Goal: Information Seeking & Learning: Find specific page/section

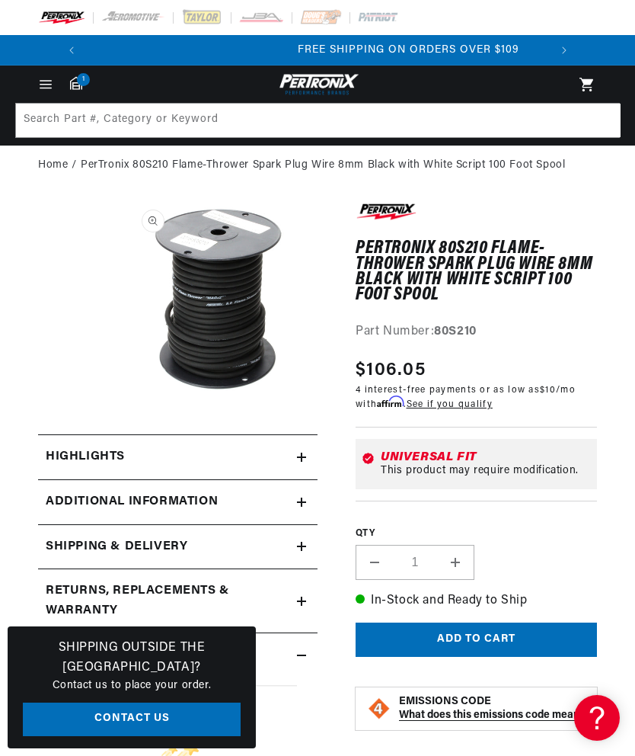
scroll to position [0, 462]
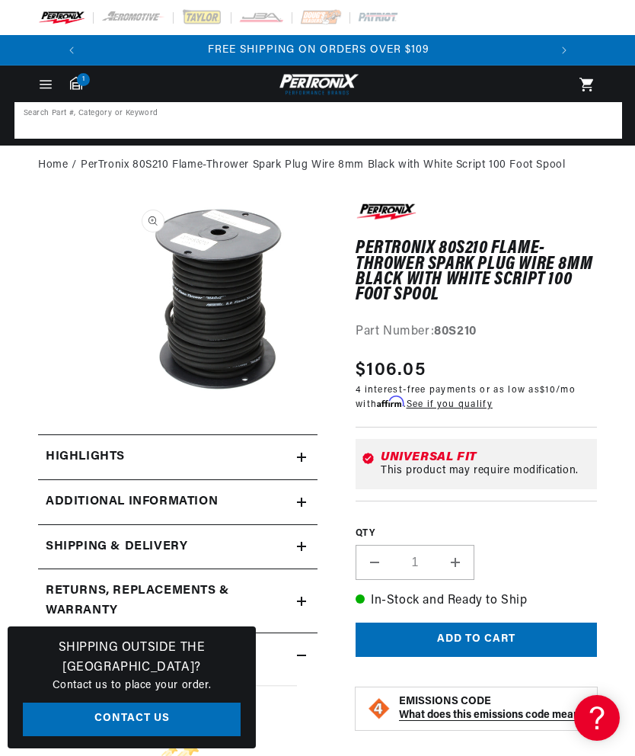
click at [85, 129] on input at bounding box center [318, 121] width 605 height 34
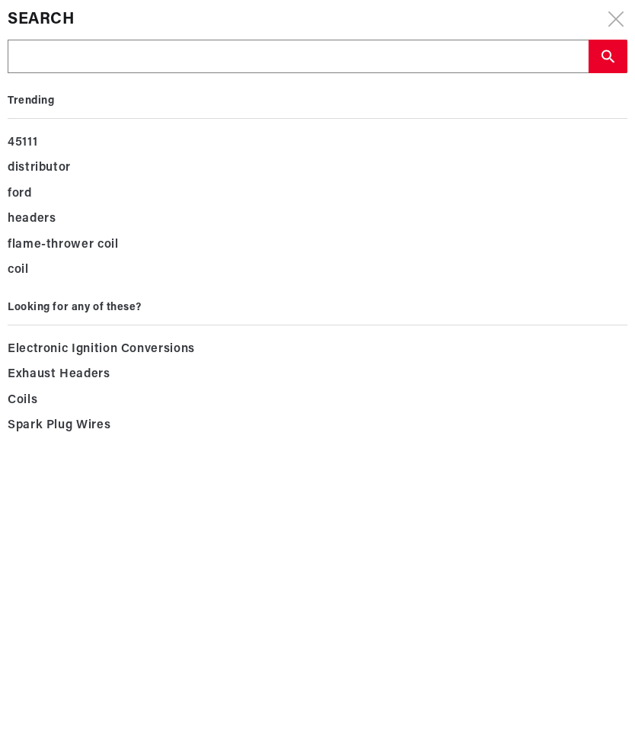
type input "Y"
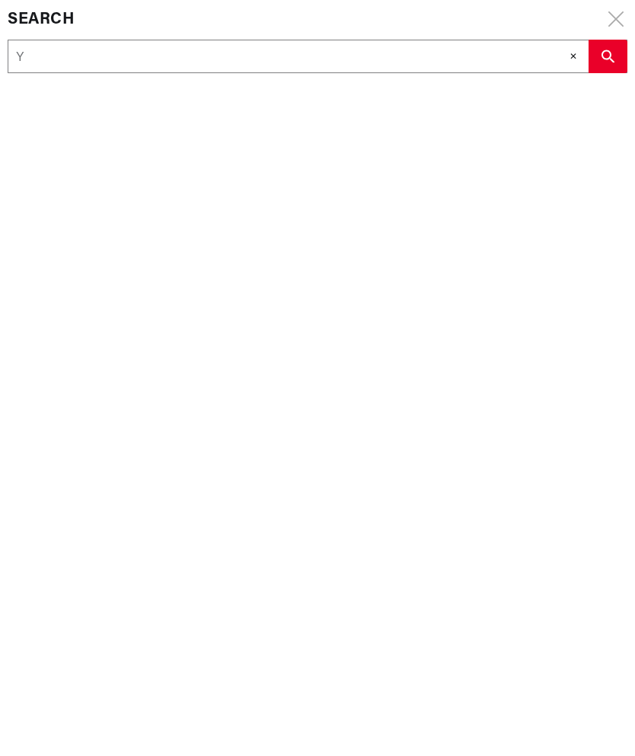
type input "Ye"
type input "Yel"
type input "Yell"
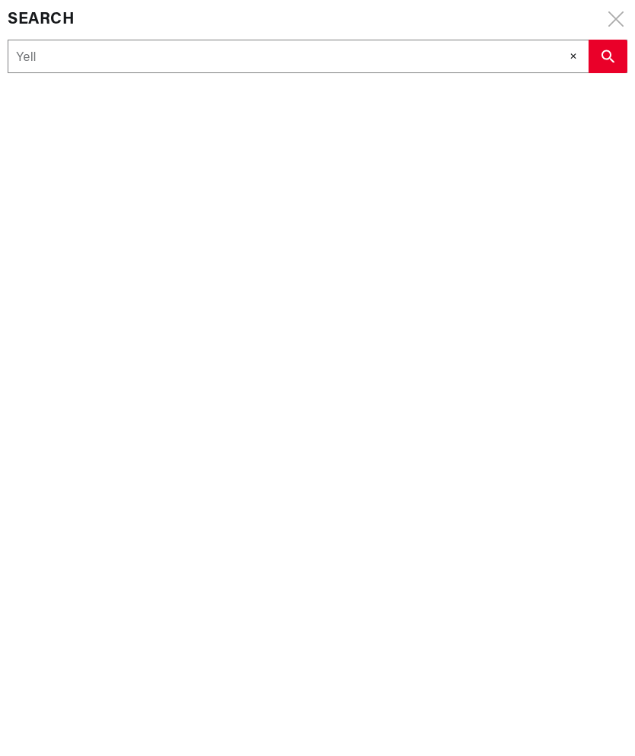
type input "Yello"
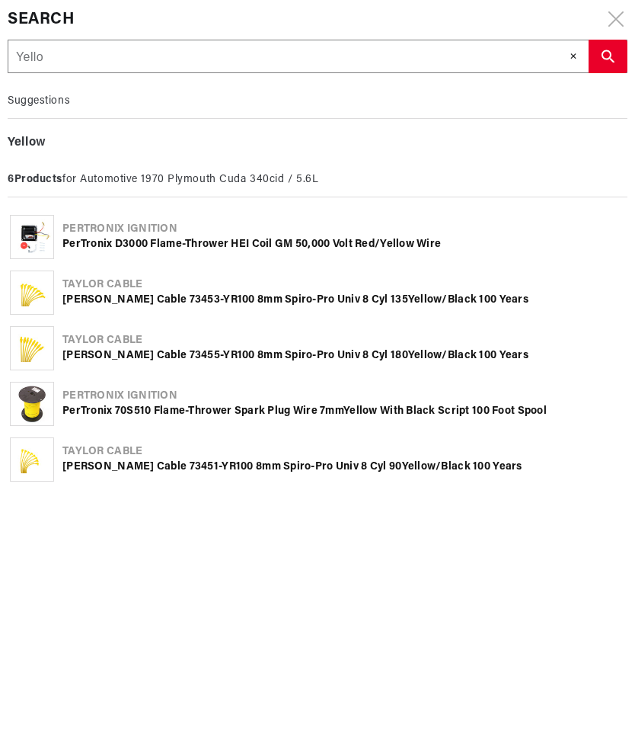
type input "Yellow"
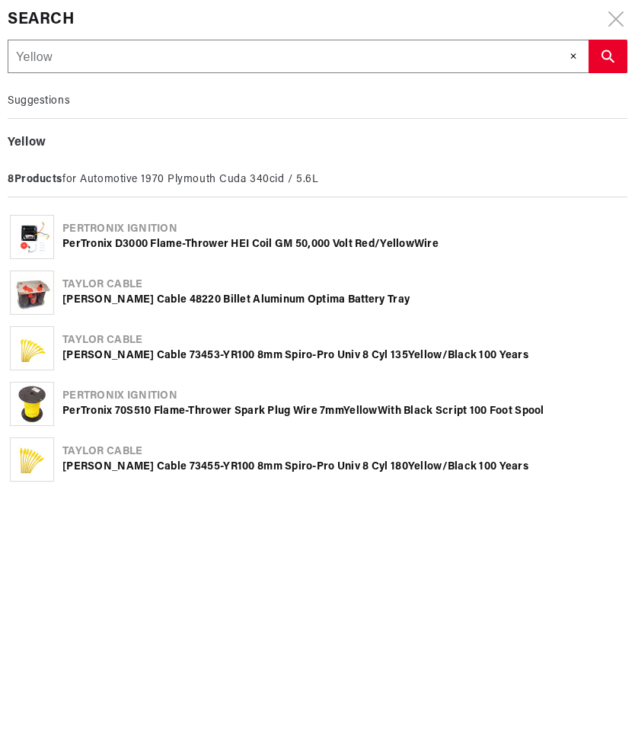
scroll to position [0, 73]
type input "Yellow"
type input "Yellow 8"
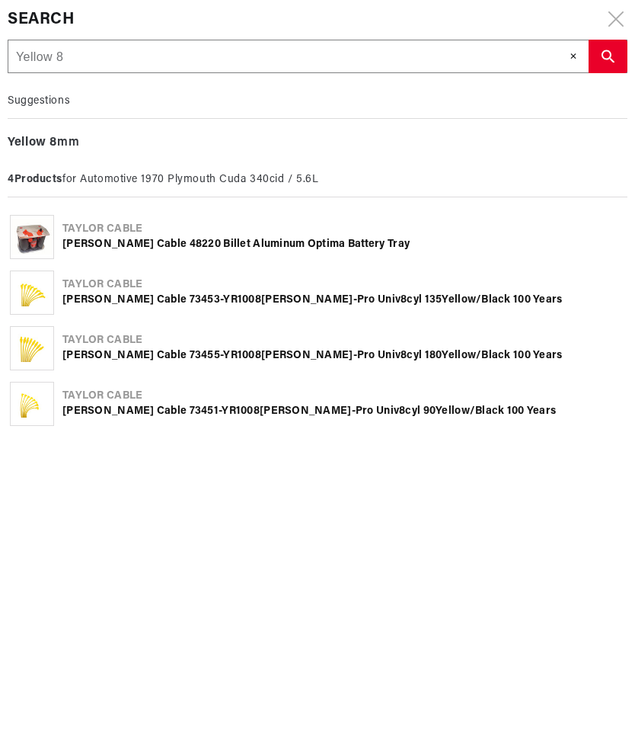
type input "Yellow 8m"
type input "Yellow 8mm"
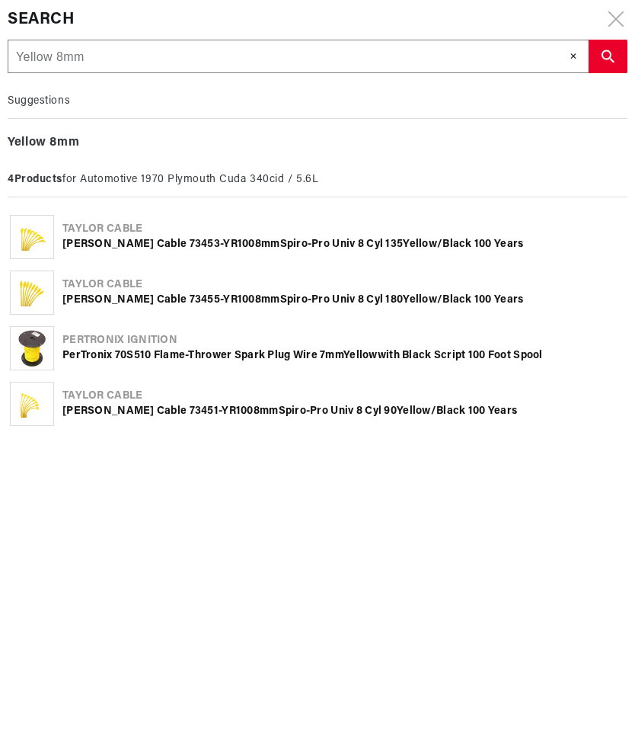
type input "Yellow 8mm"
type input "Yellow 8mm c"
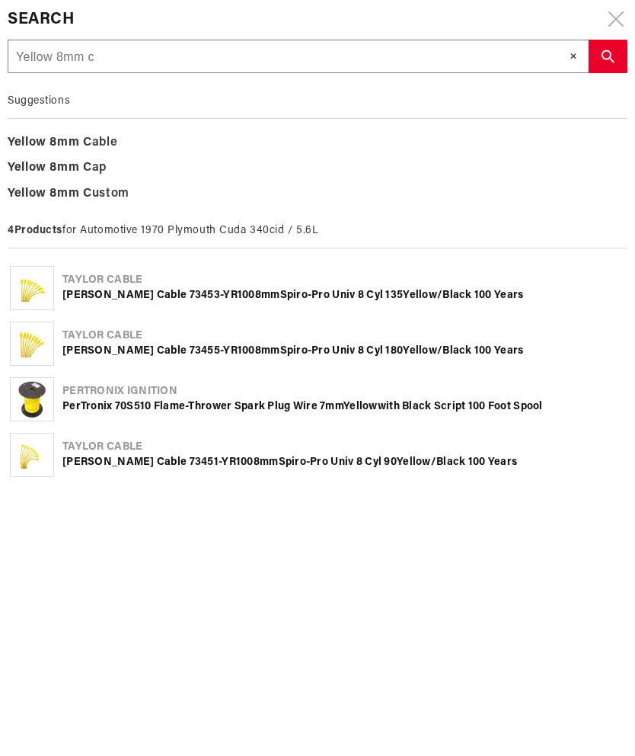
type input "Yellow 8mm ce"
type input "Yellow 8mm cer"
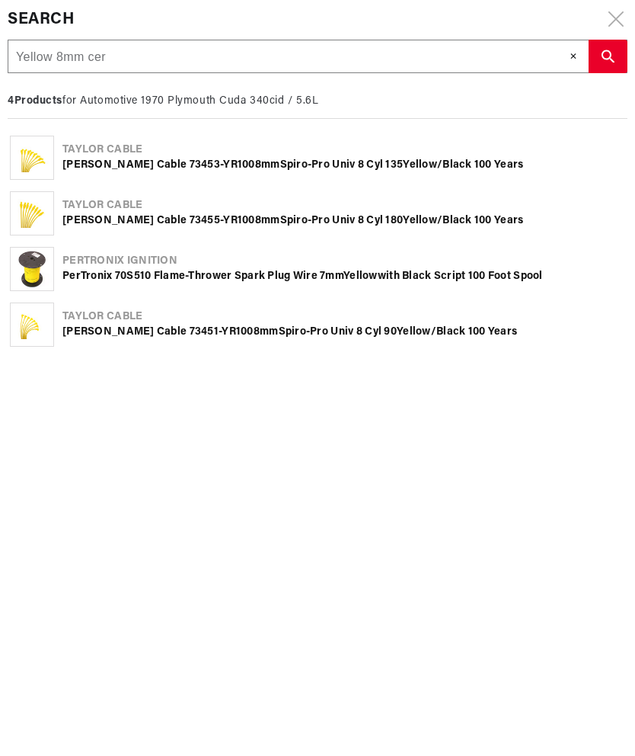
type input "Yellow 8mm cera"
type input "Yellow 8mm ceram"
type input "Yellow 8mm cerami"
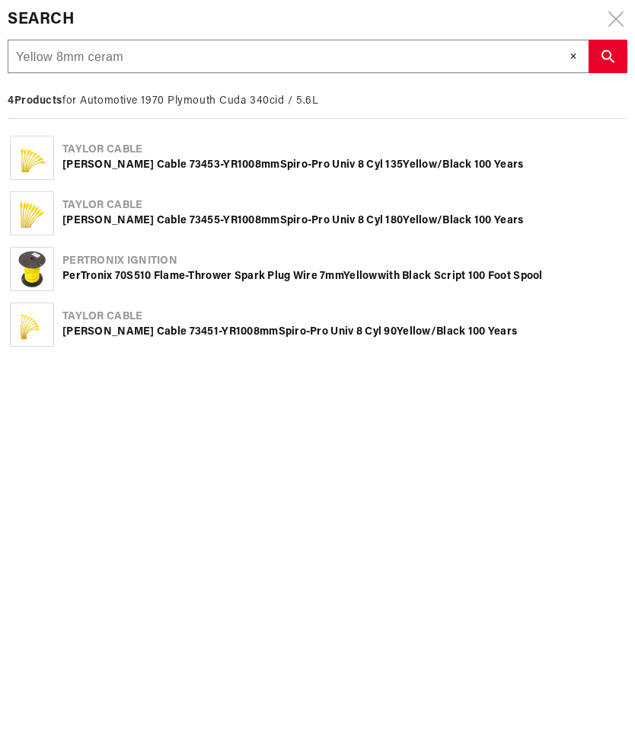
type input "Yellow 8mm cerami"
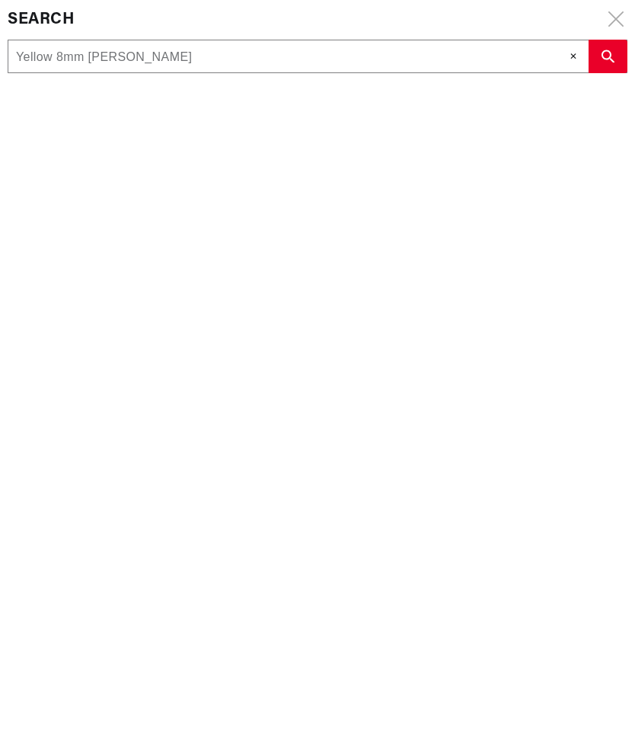
type input "Yellow 8mm ceramic"
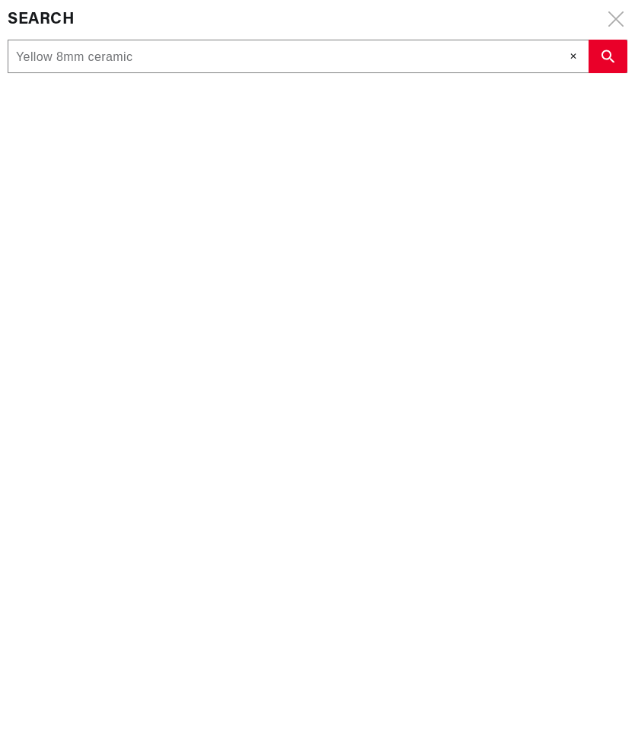
type input "Yellow 8mm ceramic b"
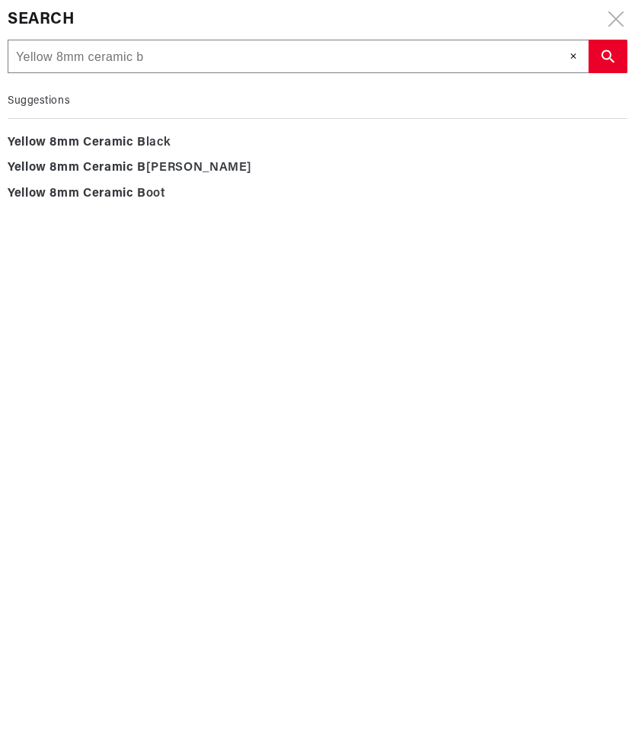
type input "Yellow 8mm ceramic bo"
type input "Yellow 8mm ceramic boo"
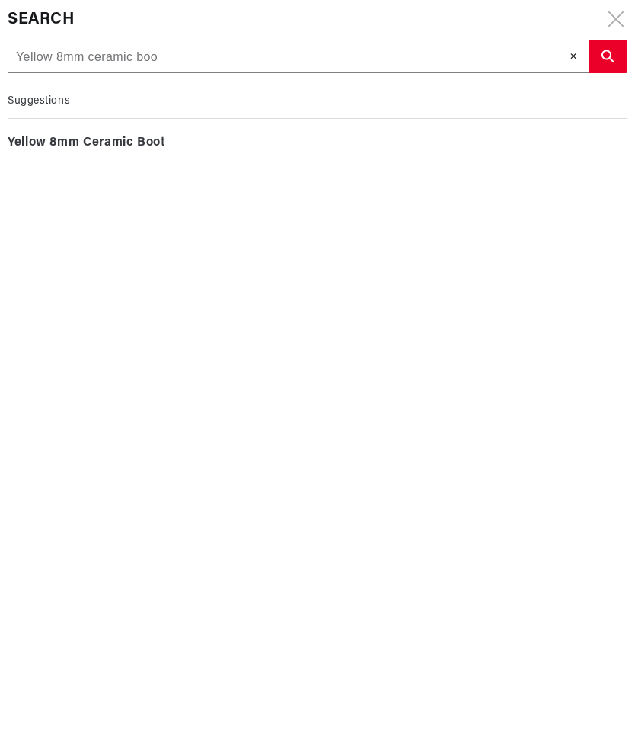
type input "Yellow 8mm ceramic boot"
type input "Yellow 8mm ceramic boot f"
type input "Yellow 8mm ceramic boot fl"
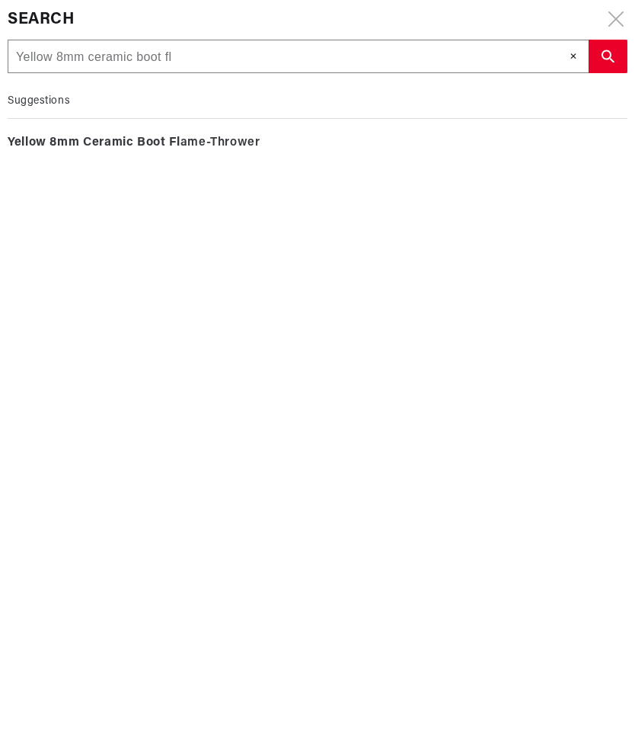
scroll to position [0, 462]
type input "Yellow 8mm ceramic boot fla"
type input "Yellow 8mm ceramic boot flam"
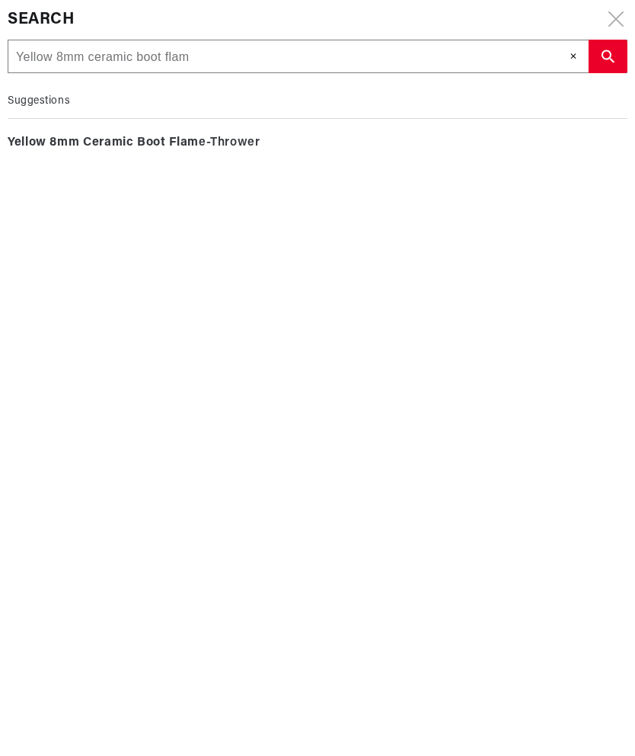
type input "Yellow 8mm ceramic boot flame"
type input "Yellow 8mm ceramic boot flame t"
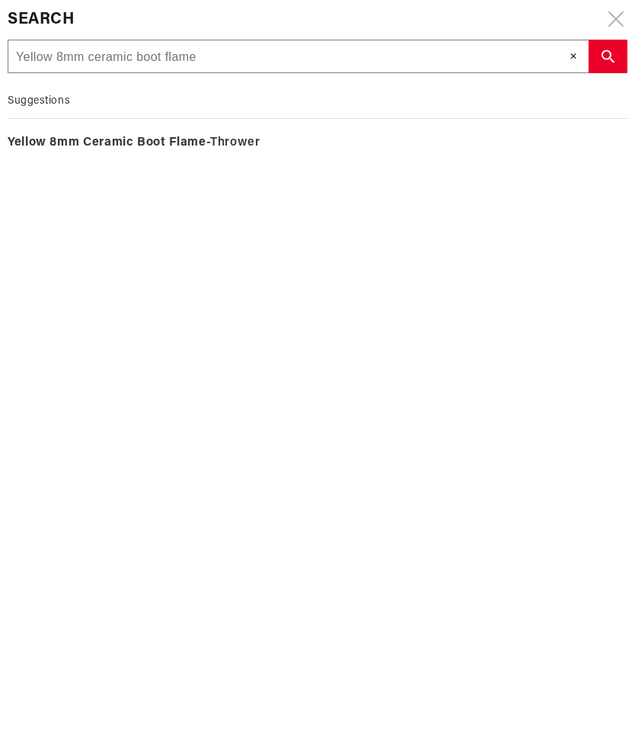
type input "Yellow 8mm ceramic boot flame t"
type input "Yellow 8mm ceramic boot flame tr"
type input "Yellow 8mm ceramic boot flame t"
type input "Yellow 8mm ceramic boot flame th"
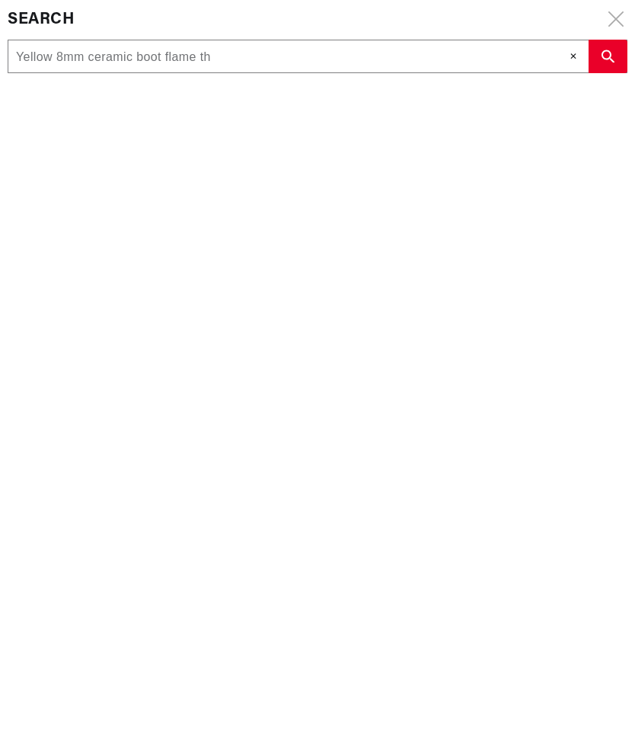
type input "Yellow 8mm ceramic boot flame thr"
type input "Yellow 8mm ceramic boot flame thro"
type input "Yellow 8mm ceramic boot flame throw"
type input "Yellow 8mm ceramic boot flame throwe"
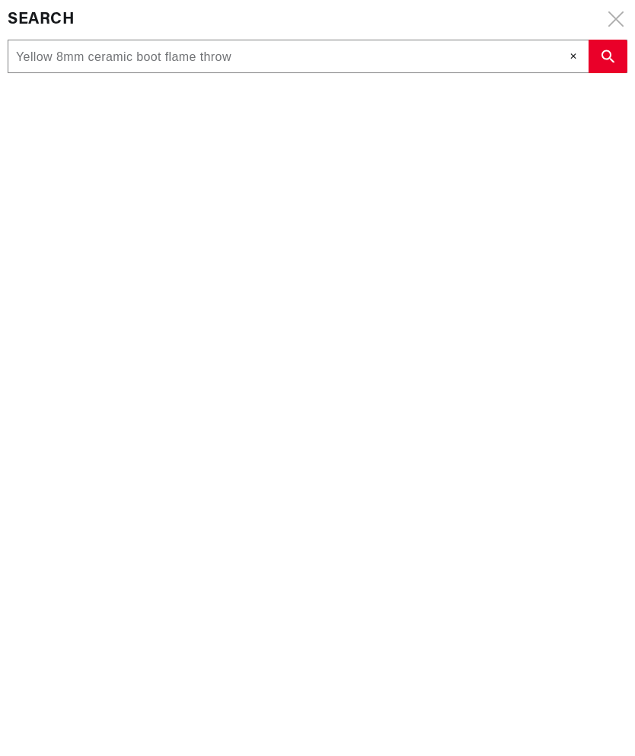
type input "Yellow 8mm ceramic boot flame throwe"
type input "Yellow 8mm ceramic boot flame thrower"
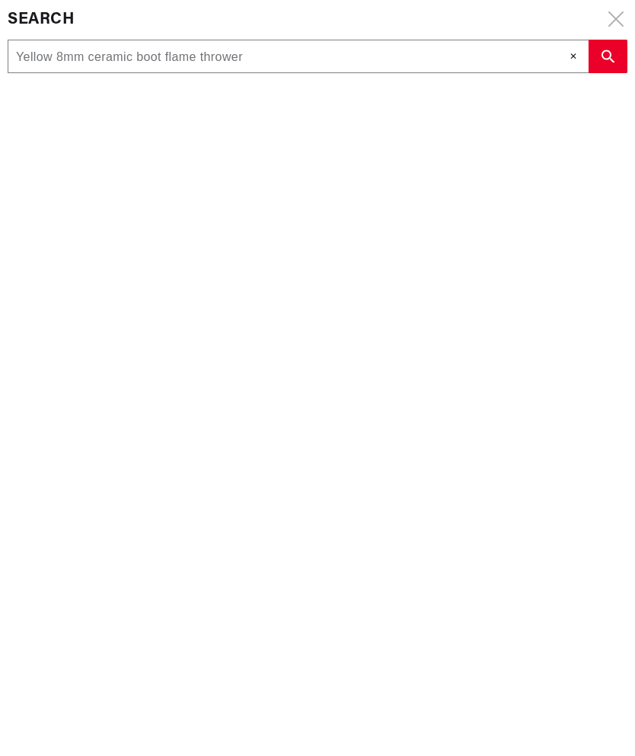
scroll to position [0, 0]
type input "Yellow 8mm ceramic boot flame thrower p"
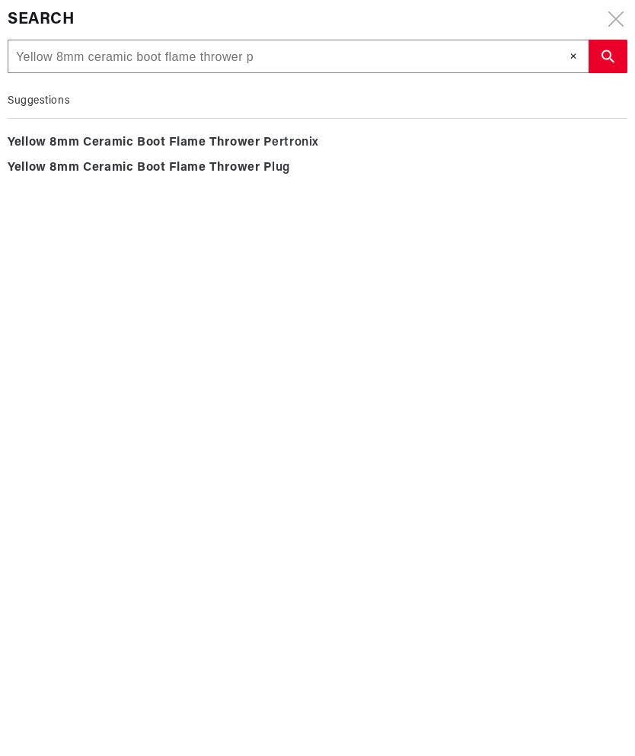
type input "Yellow 8mm ceramic boot flame thrower pl"
type input "Yellow 8mm ceramic boot flame thrower plu"
type input "Yellow 8mm ceramic boot flame thrower plug"
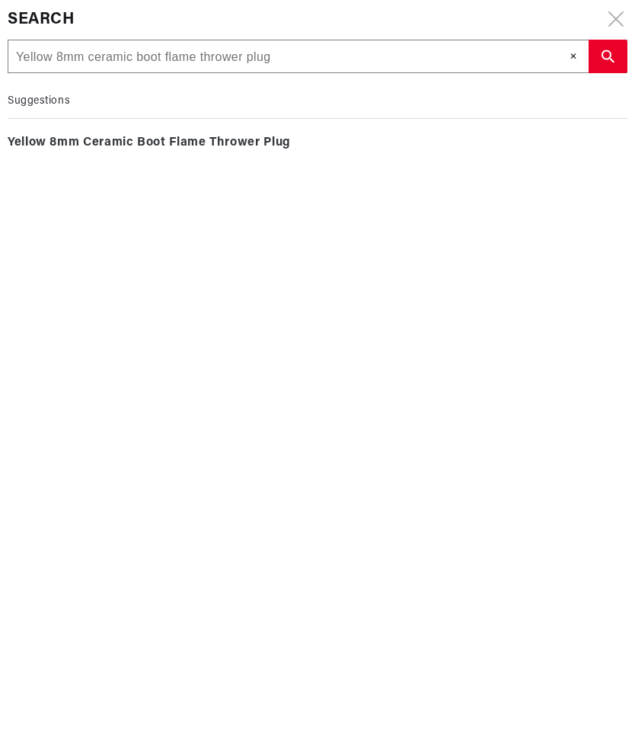
type input "Yellow 8mm ceramic boot flame thrower plug"
type input "Yellow 8mm ceramic boot flame thrower plug a"
type input "Yellow 8mm ceramic boot flame thrower plug"
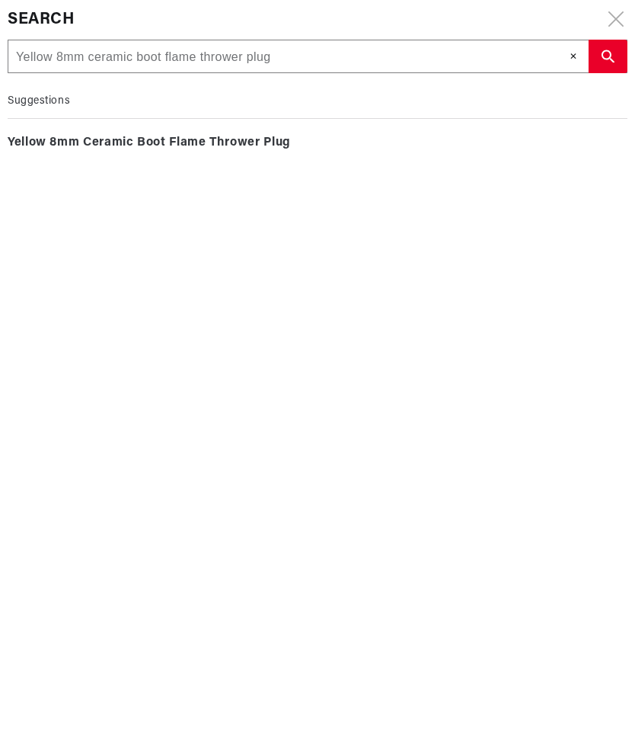
type input "Yellow 8mm ceramic boot flame thrower plug w"
type input "Yellow 8mm ceramic boot flame thrower plug wi"
type input "Yellow 8mm ceramic boot flame thrower plug wir"
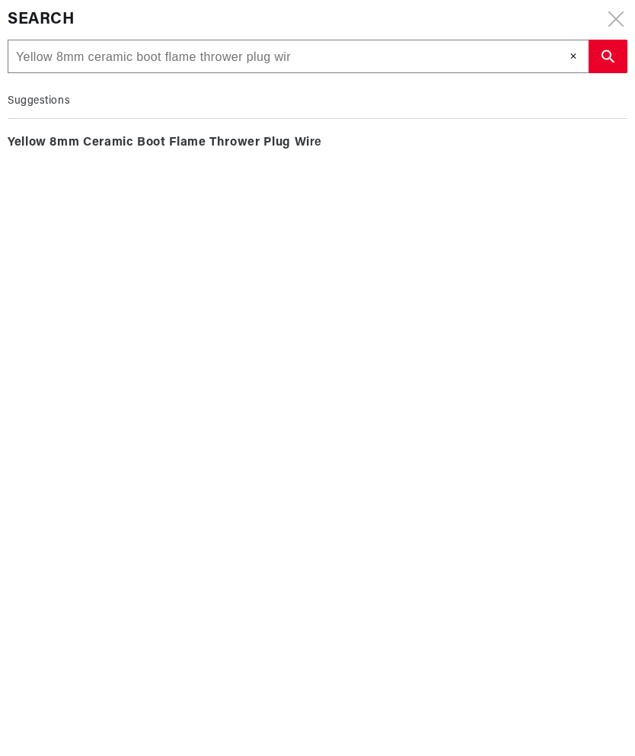
type input "Yellow 8mm ceramic boot flame thrower plug wire"
type input "Yellow 8mm ceramic boot flame thrower plug wires"
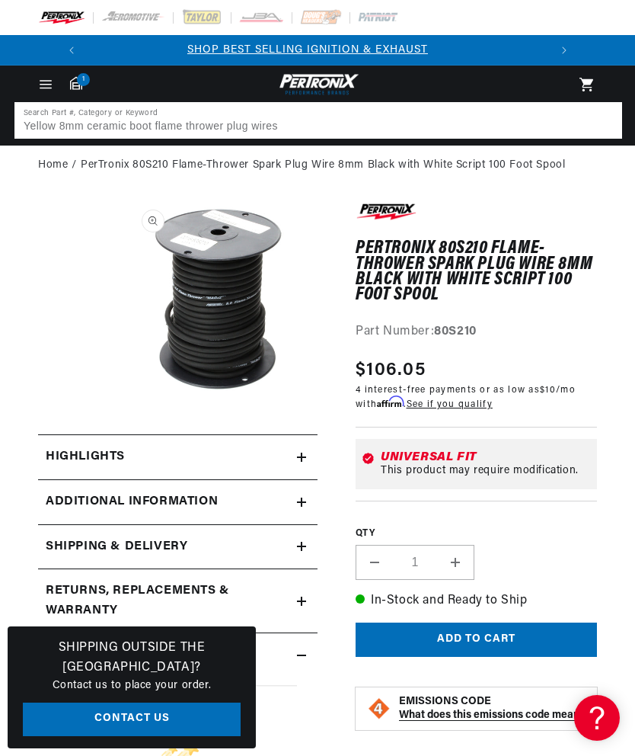
scroll to position [0, 0]
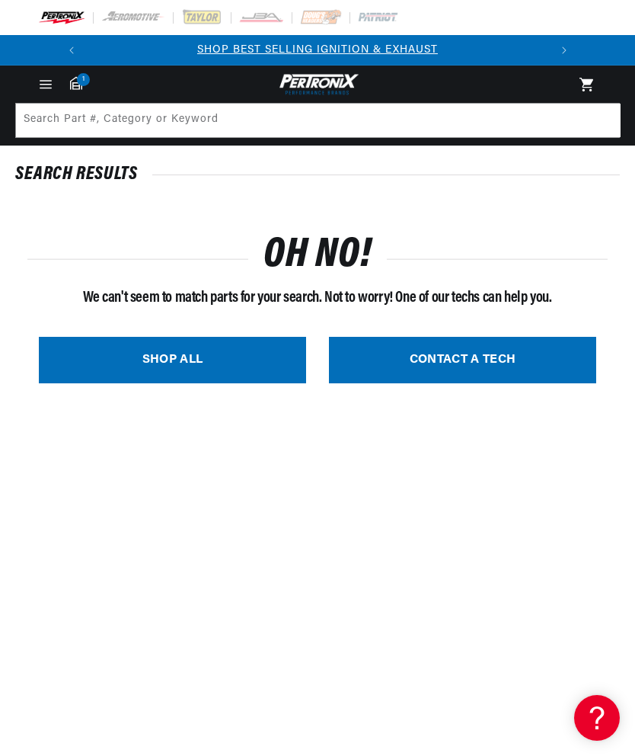
click at [186, 357] on link "SHOP ALL" at bounding box center [172, 360] width 267 height 46
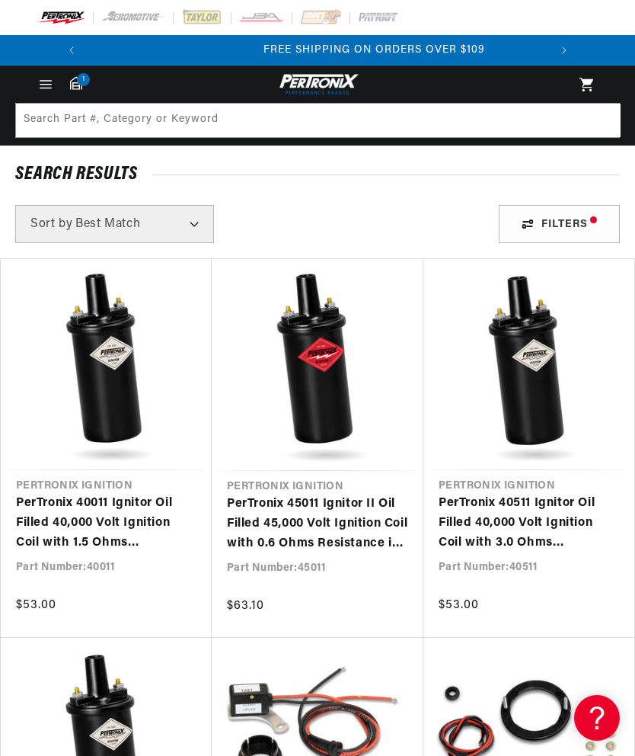
scroll to position [0, 462]
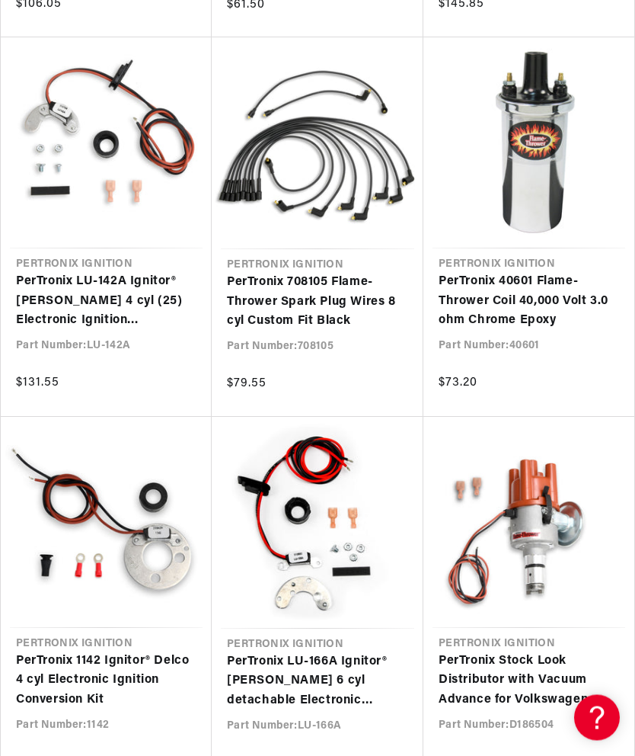
scroll to position [4392, 0]
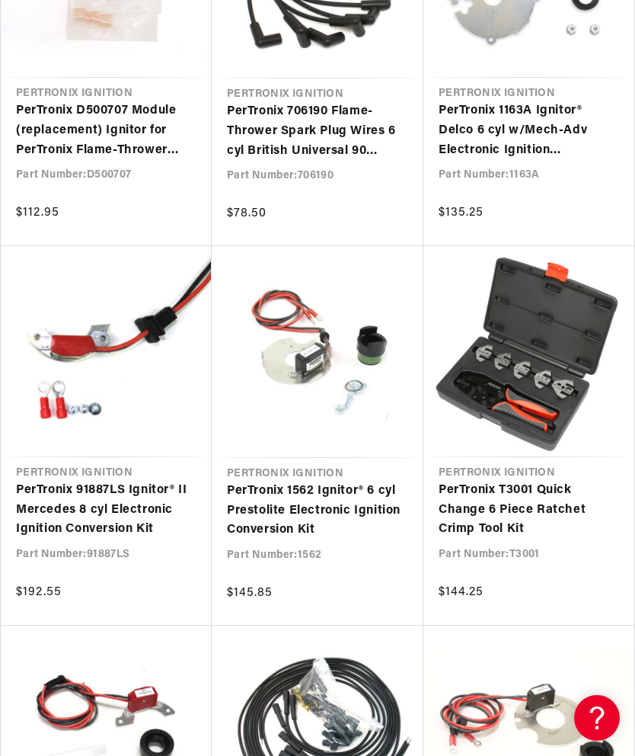
scroll to position [0, 462]
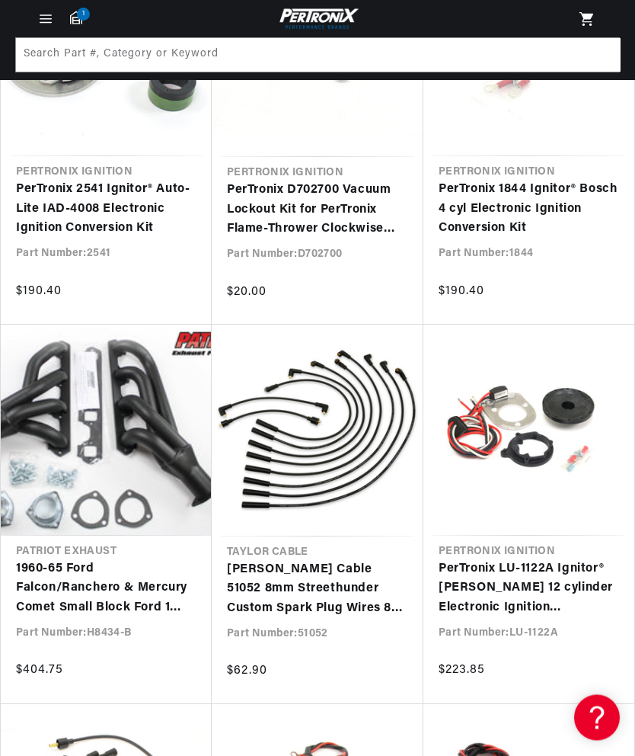
click at [328, 561] on link "[PERSON_NAME] Cable 51052 8mm Streethunder Custom Spark Plug Wires 8 cyl black" at bounding box center [317, 590] width 181 height 59
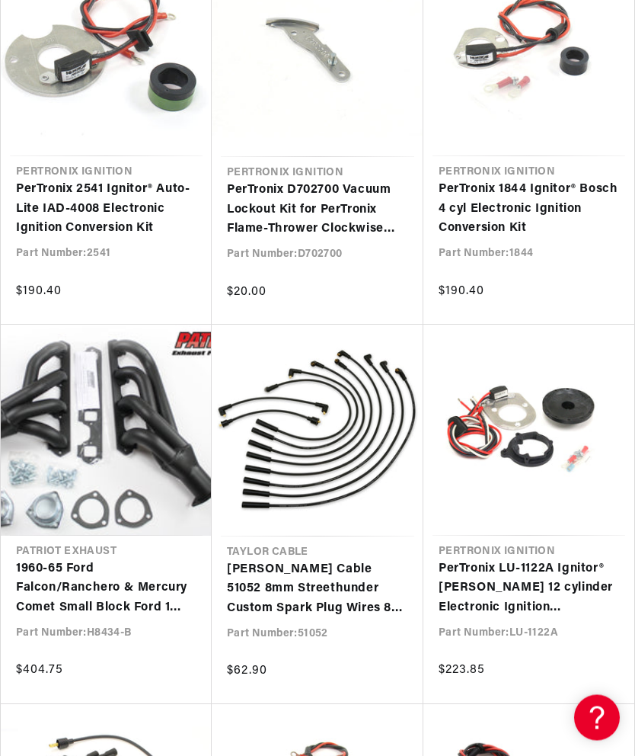
scroll to position [145, 0]
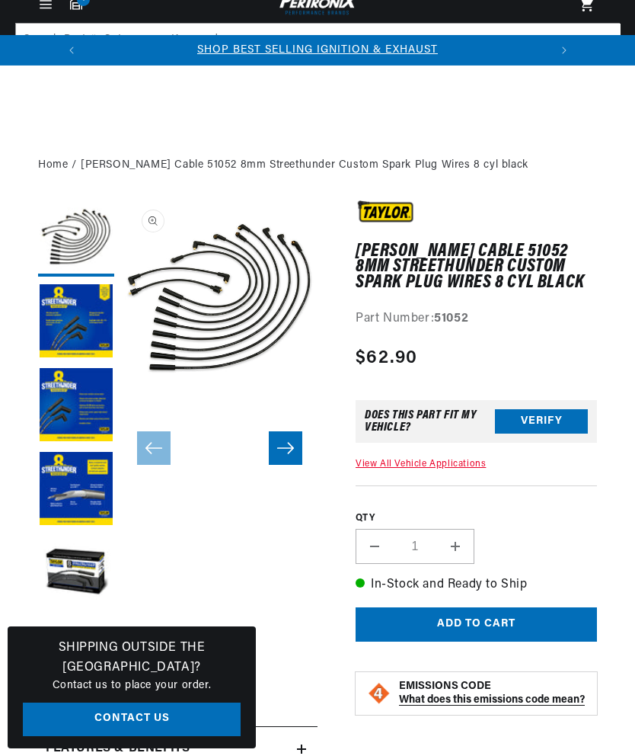
scroll to position [353, 0]
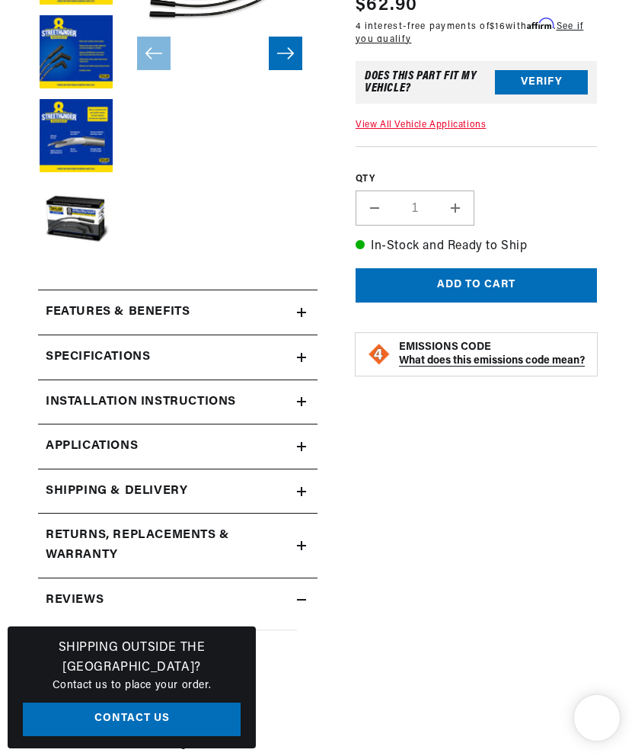
click at [304, 446] on icon at bounding box center [301, 446] width 9 height 0
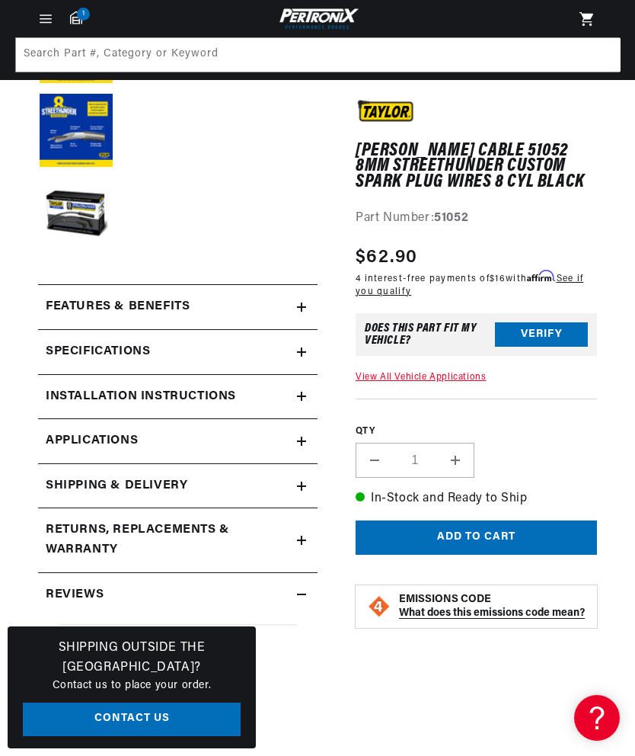
scroll to position [357, 0]
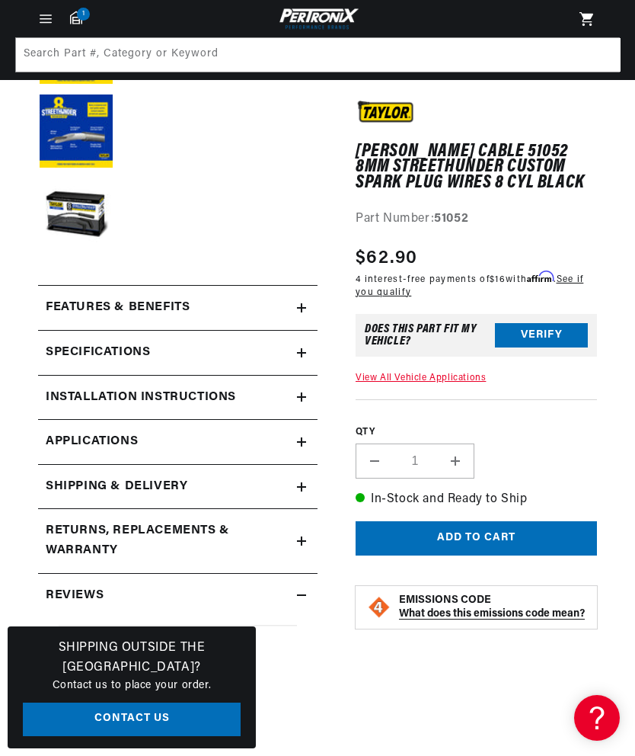
click at [305, 349] on icon at bounding box center [301, 352] width 9 height 9
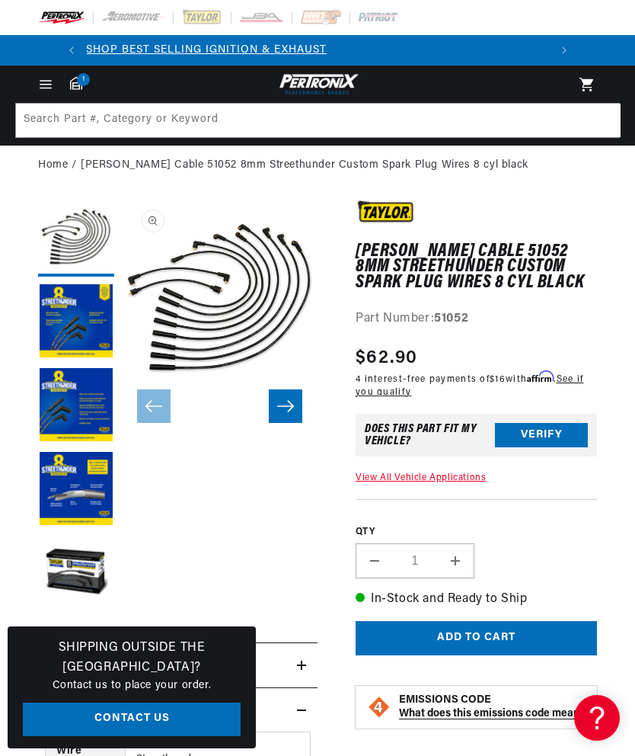
scroll to position [0, 0]
